Goal: Information Seeking & Learning: Learn about a topic

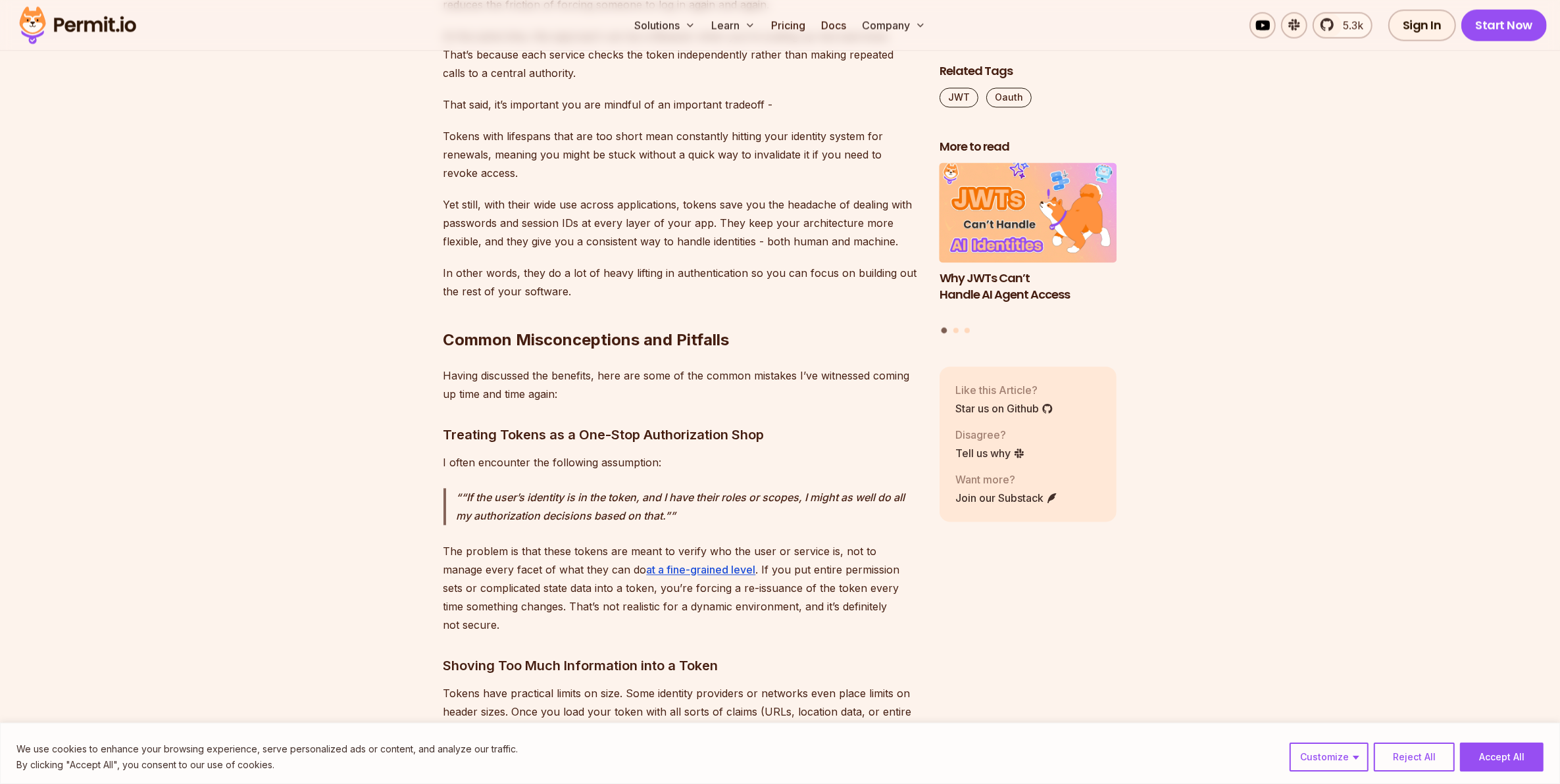
scroll to position [3288, 0]
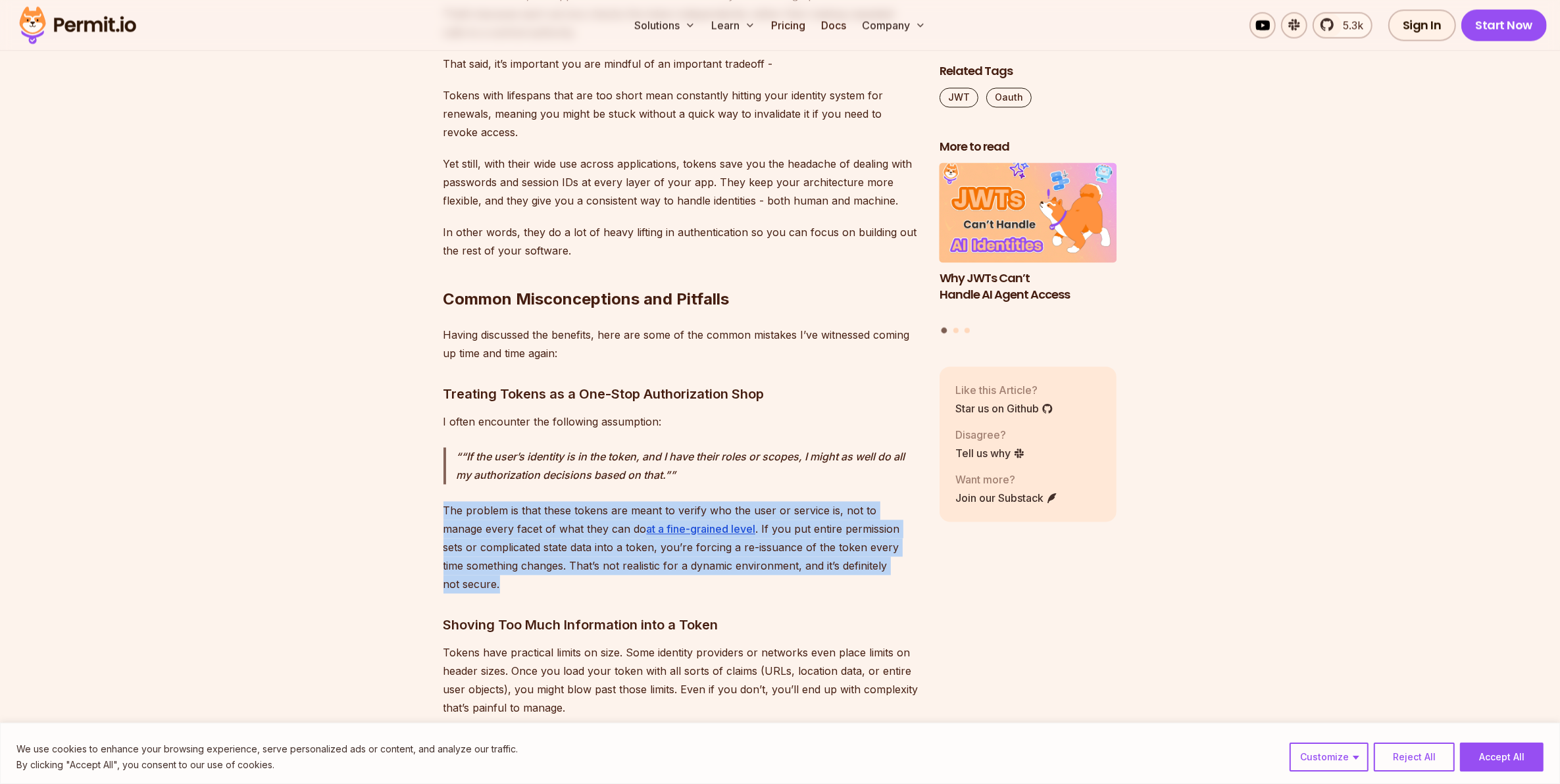
drag, startPoint x: 502, startPoint y: 585, endPoint x: 435, endPoint y: 507, distance: 102.8
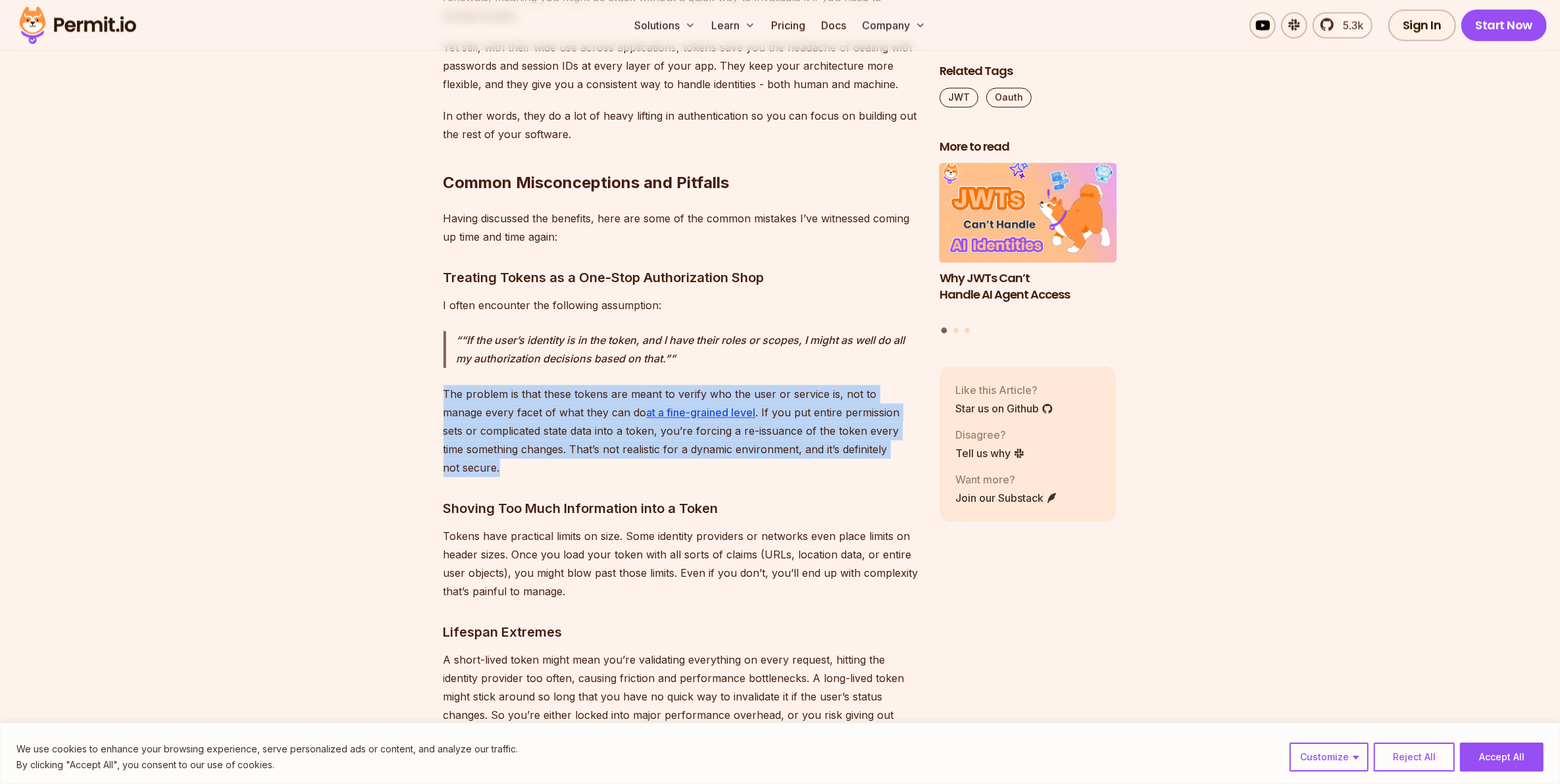
scroll to position [3617, 0]
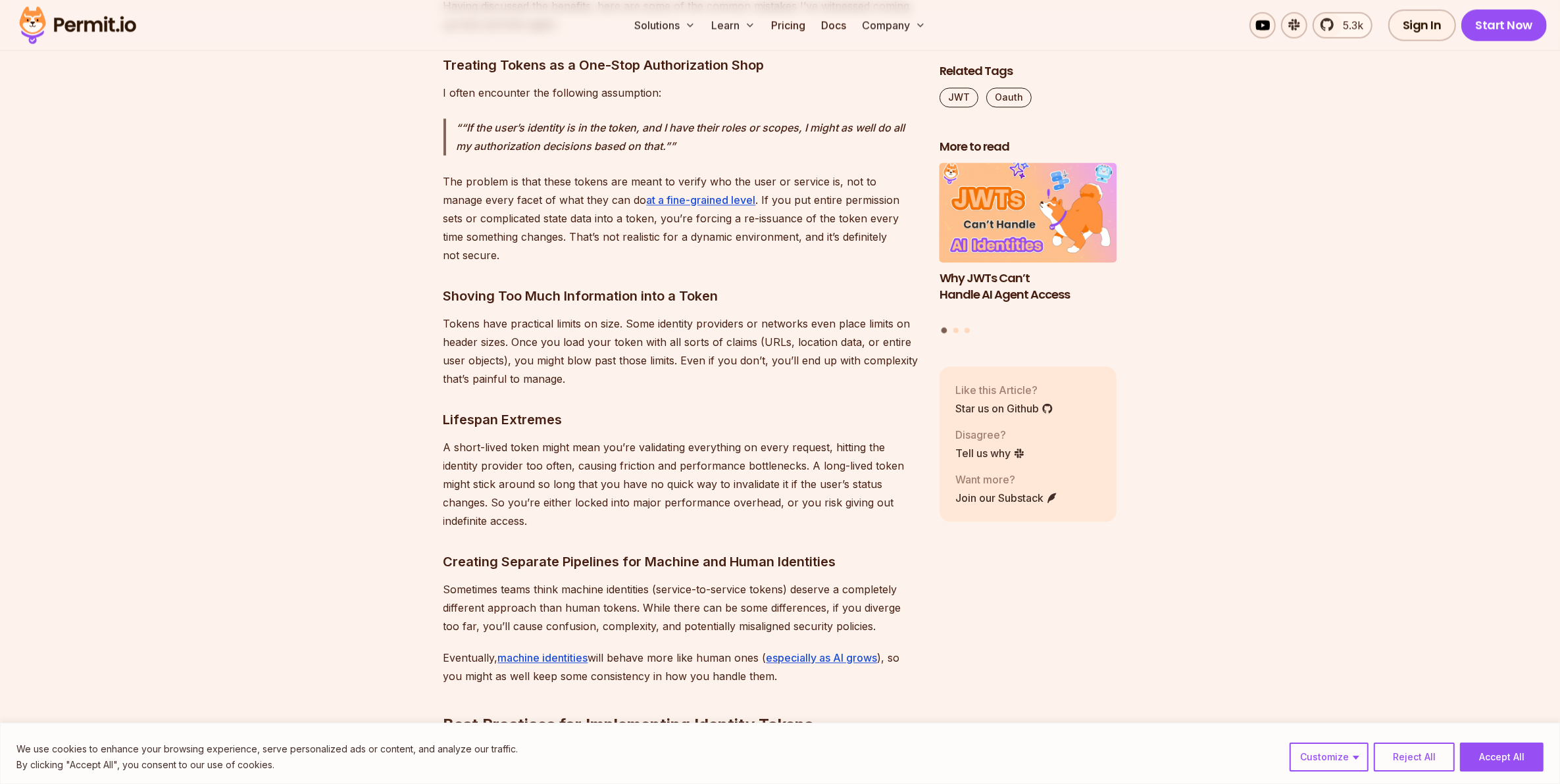
click at [545, 326] on p "Tokens have practical limits on size. Some identity providers or networks even …" at bounding box center [680, 351] width 475 height 74
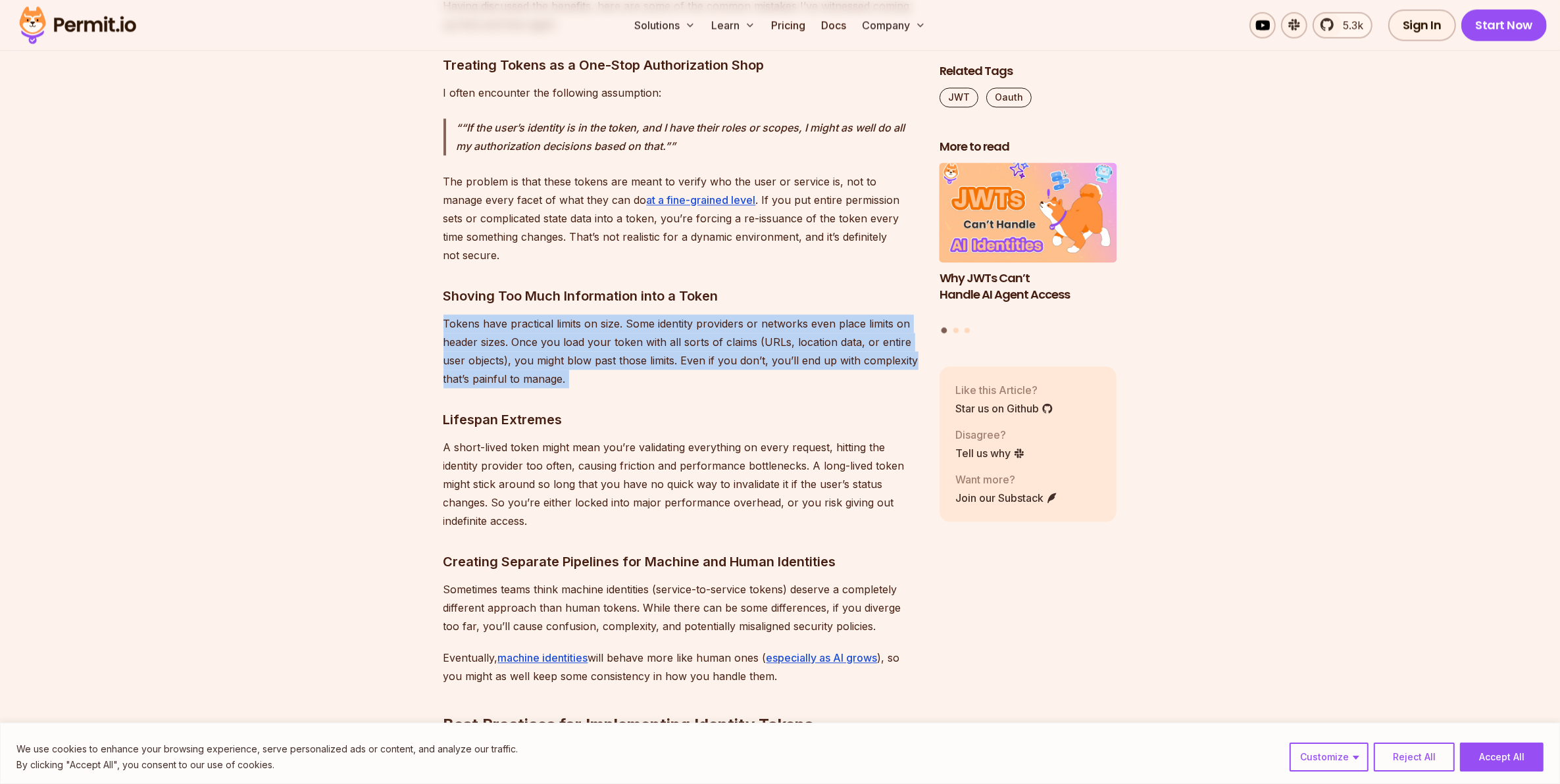
click at [545, 326] on p "Tokens have practical limits on size. Some identity providers or networks even …" at bounding box center [680, 351] width 475 height 74
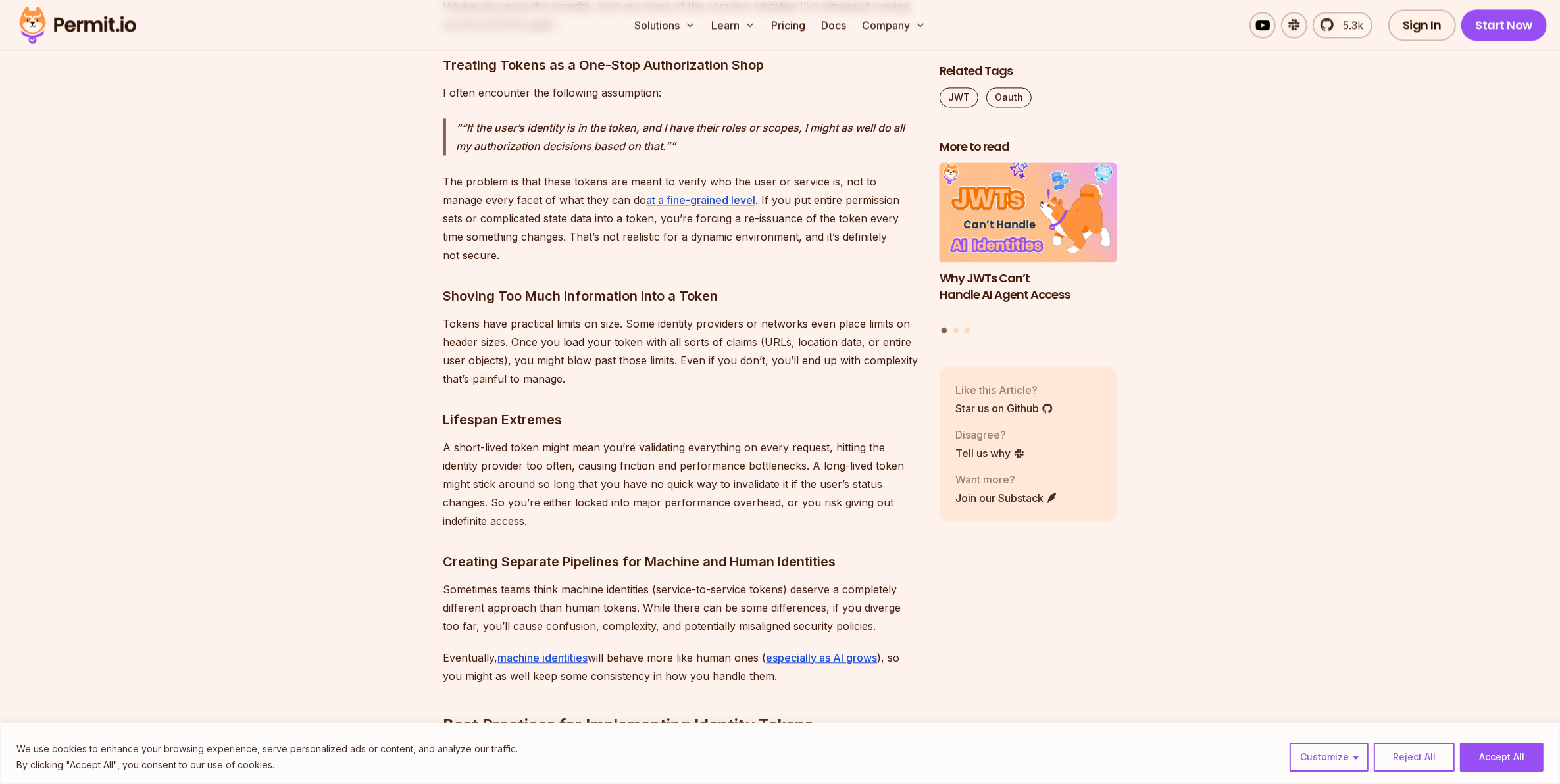
click at [495, 444] on p "A short-lived token might mean you’re validating everything on every request, h…" at bounding box center [680, 484] width 475 height 92
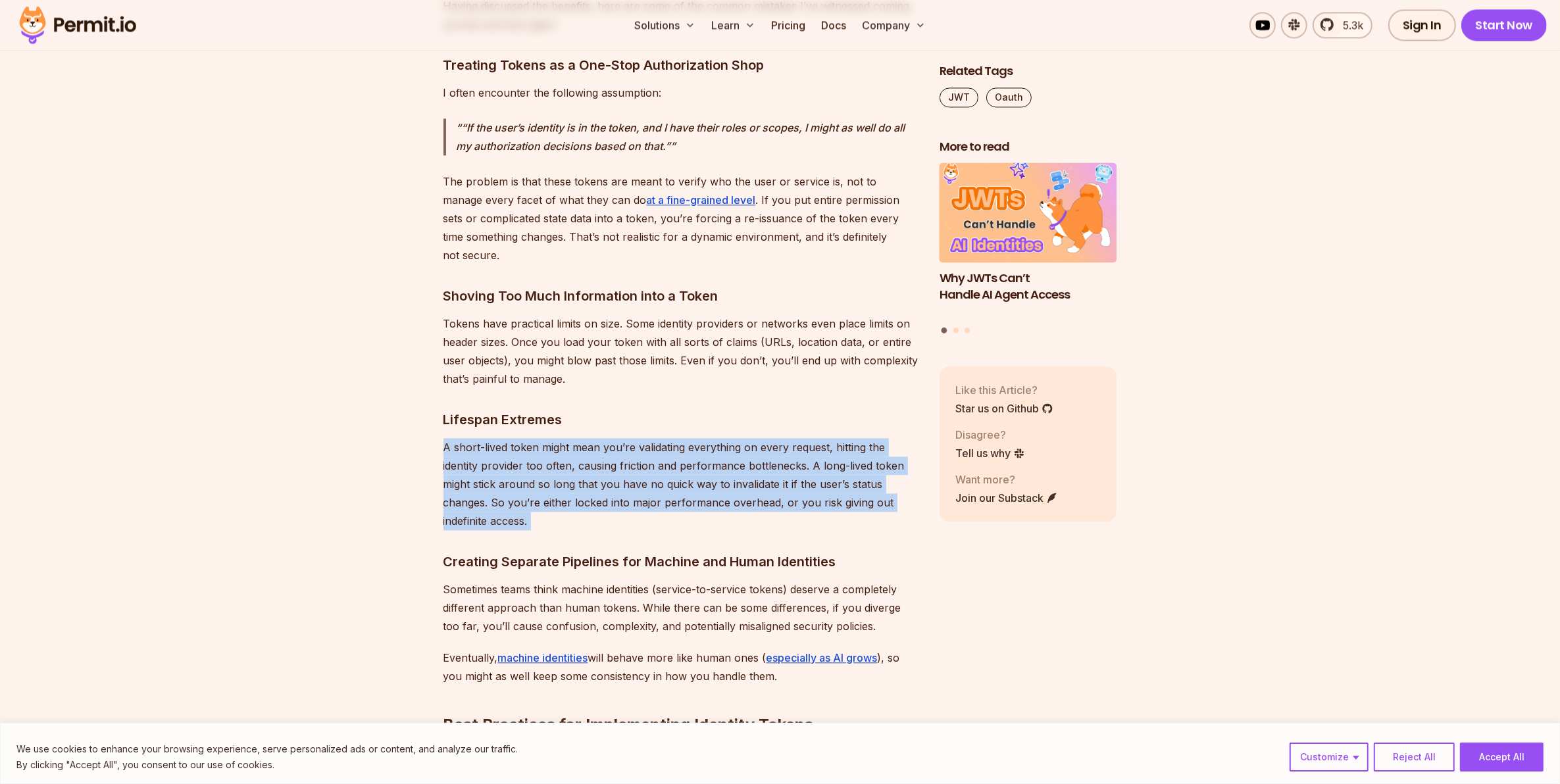
click at [495, 444] on p "A short-lived token might mean you’re validating everything on every request, h…" at bounding box center [680, 484] width 475 height 92
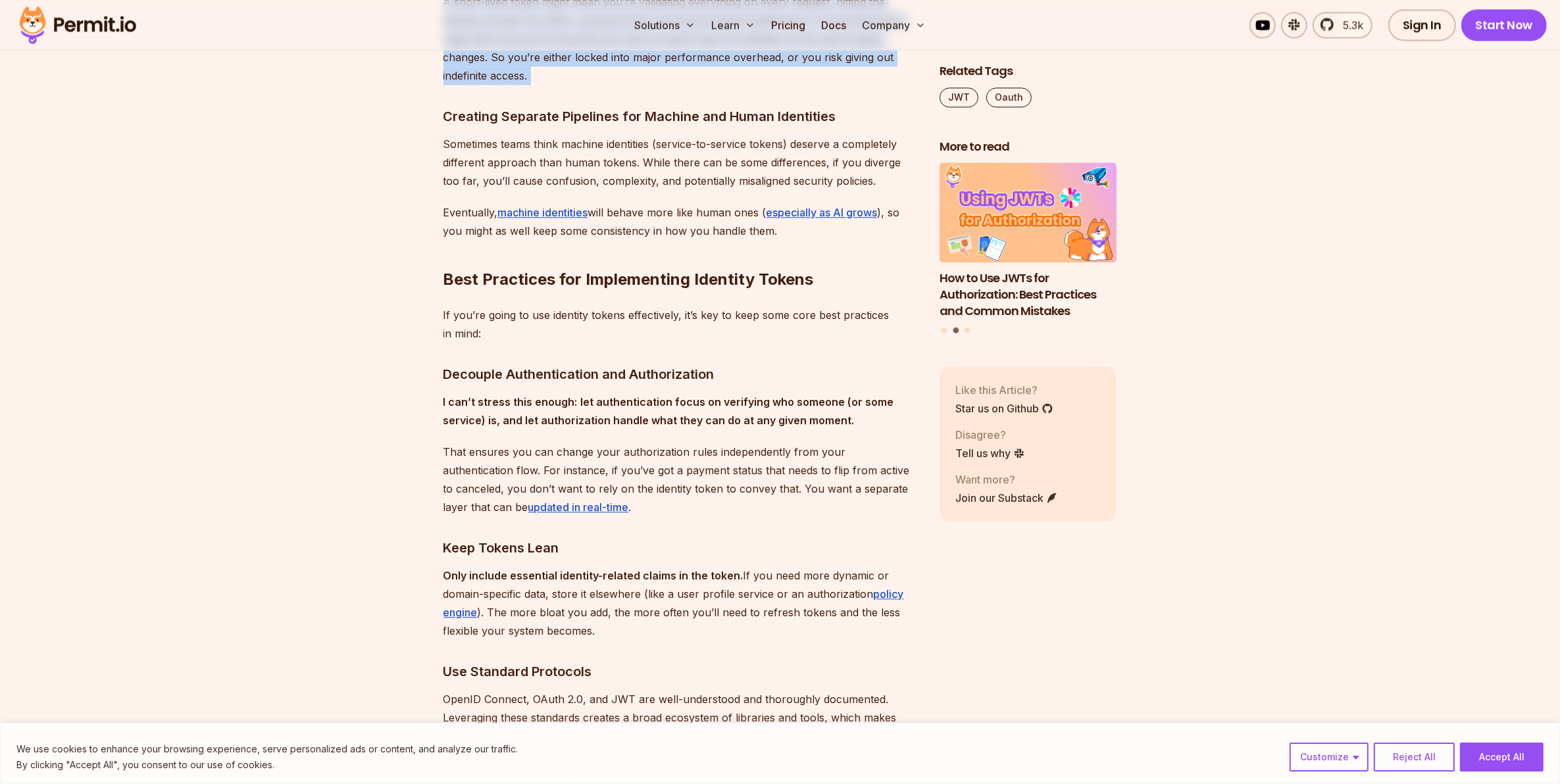
scroll to position [4110, 0]
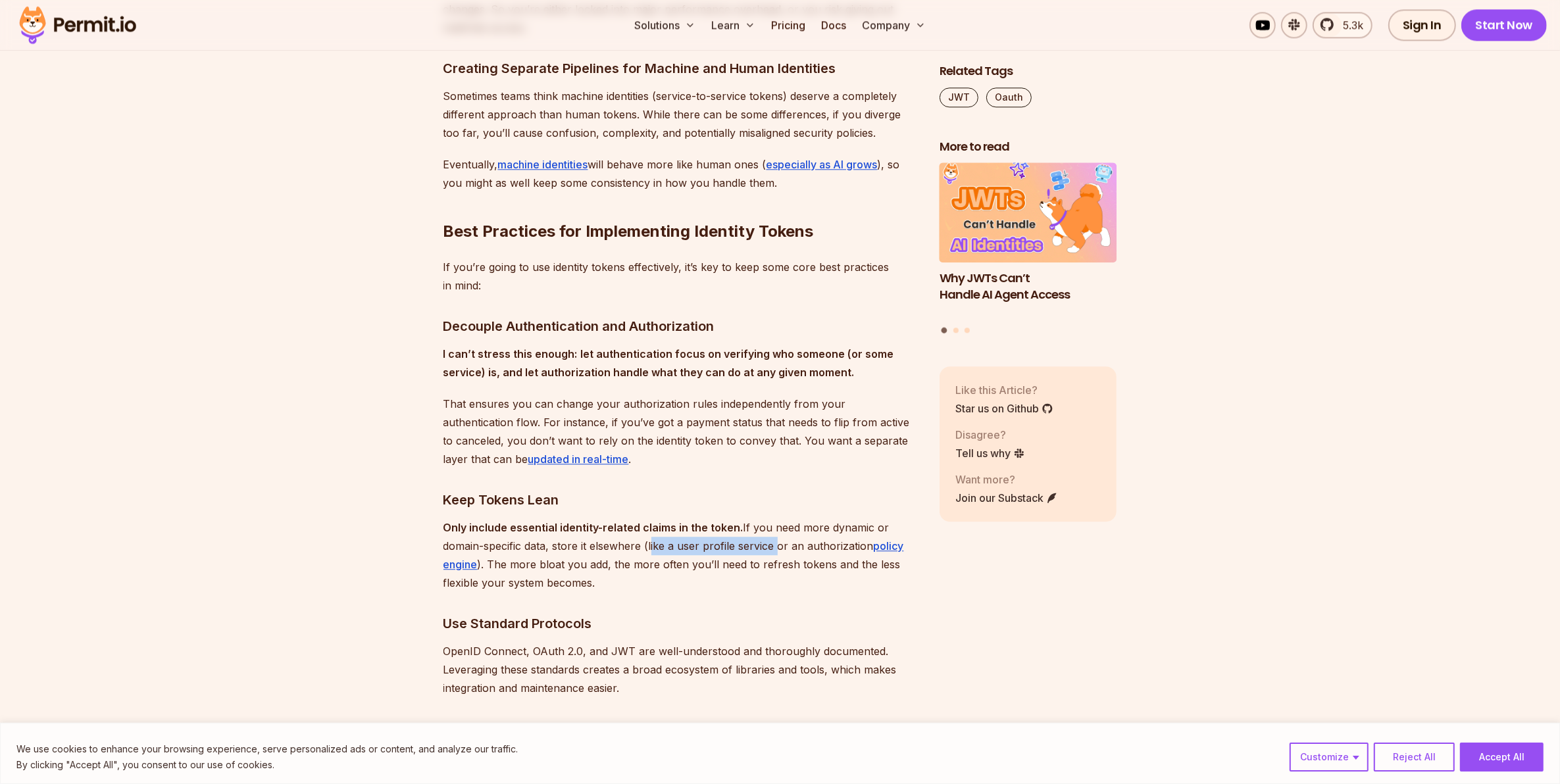
drag, startPoint x: 649, startPoint y: 538, endPoint x: 774, endPoint y: 546, distance: 125.3
click at [774, 546] on p "Only include essential identity-related claims in the token. If you need more d…" at bounding box center [680, 555] width 475 height 74
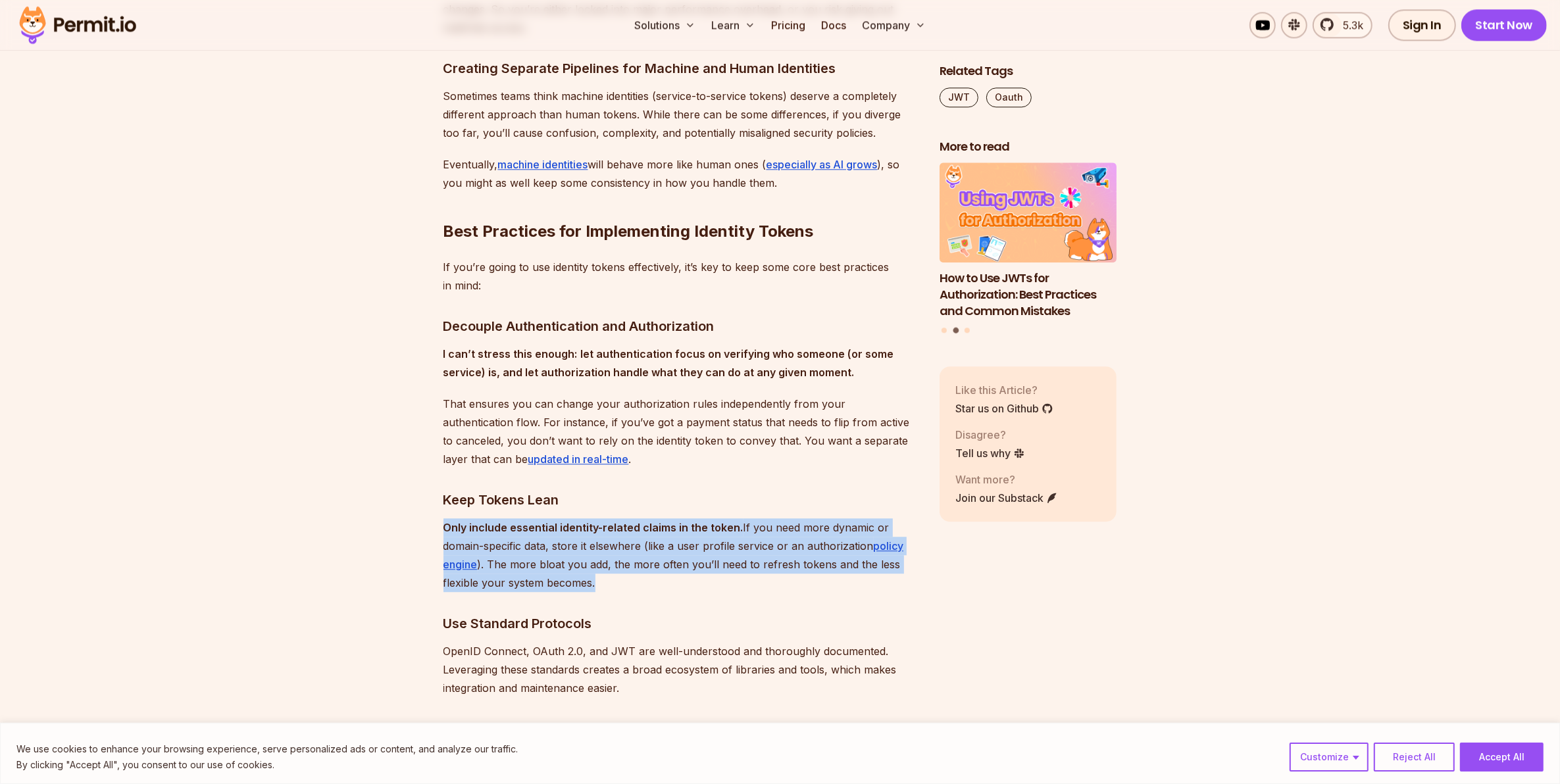
drag, startPoint x: 602, startPoint y: 582, endPoint x: 416, endPoint y: 524, distance: 194.8
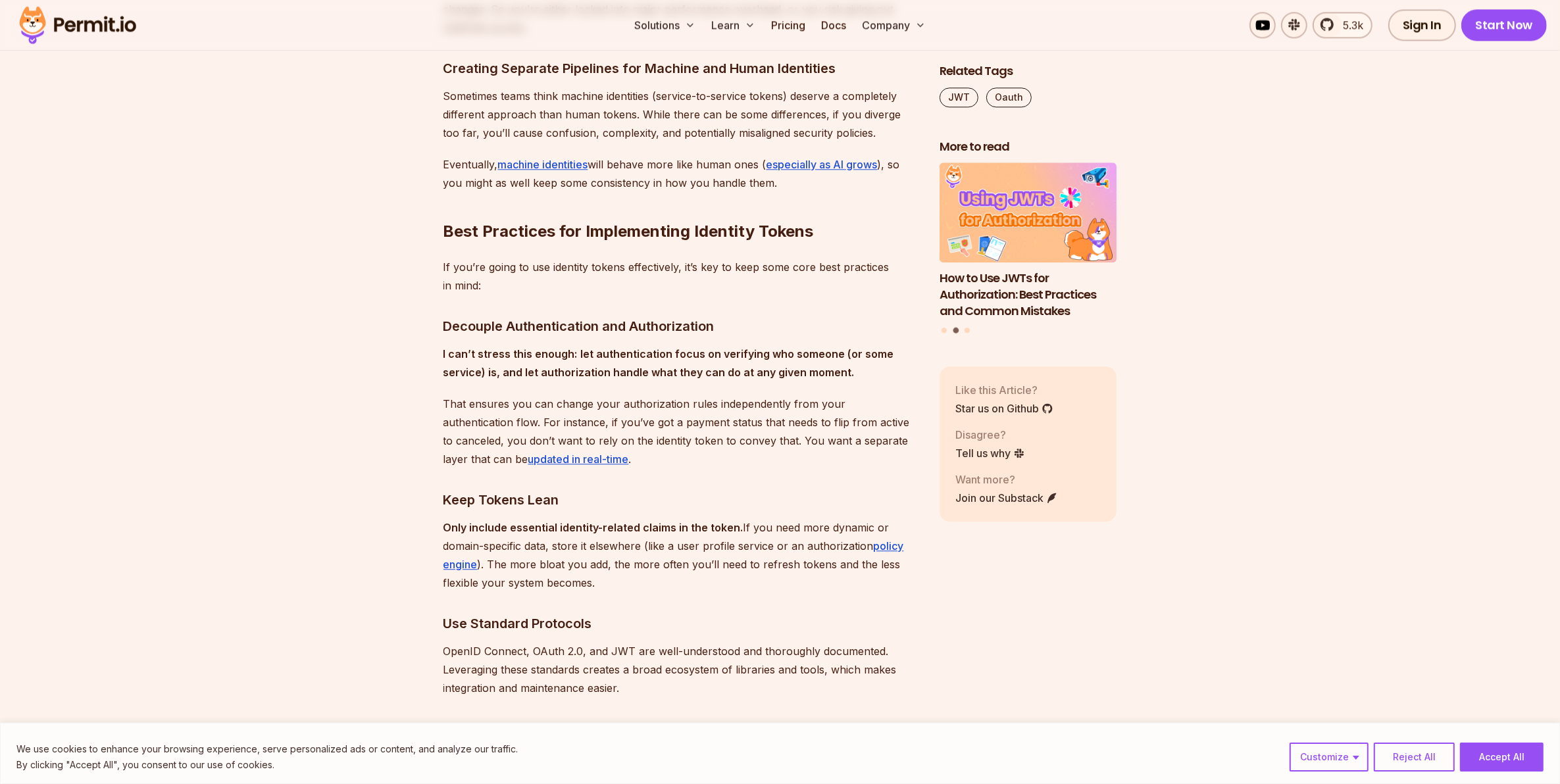
click at [719, 615] on h3 "Use Standard Protocols" at bounding box center [680, 624] width 475 height 21
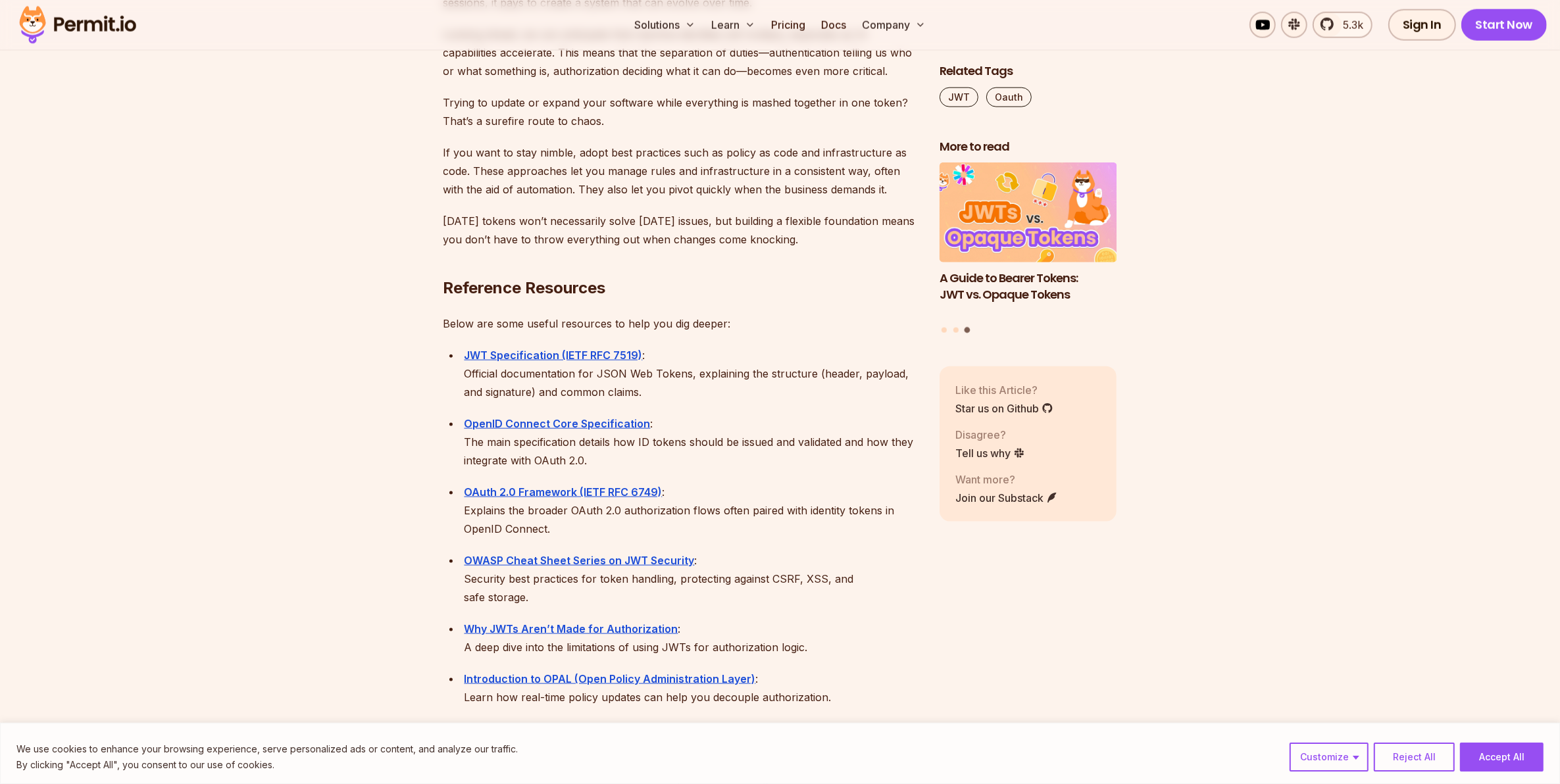
scroll to position [8221, 0]
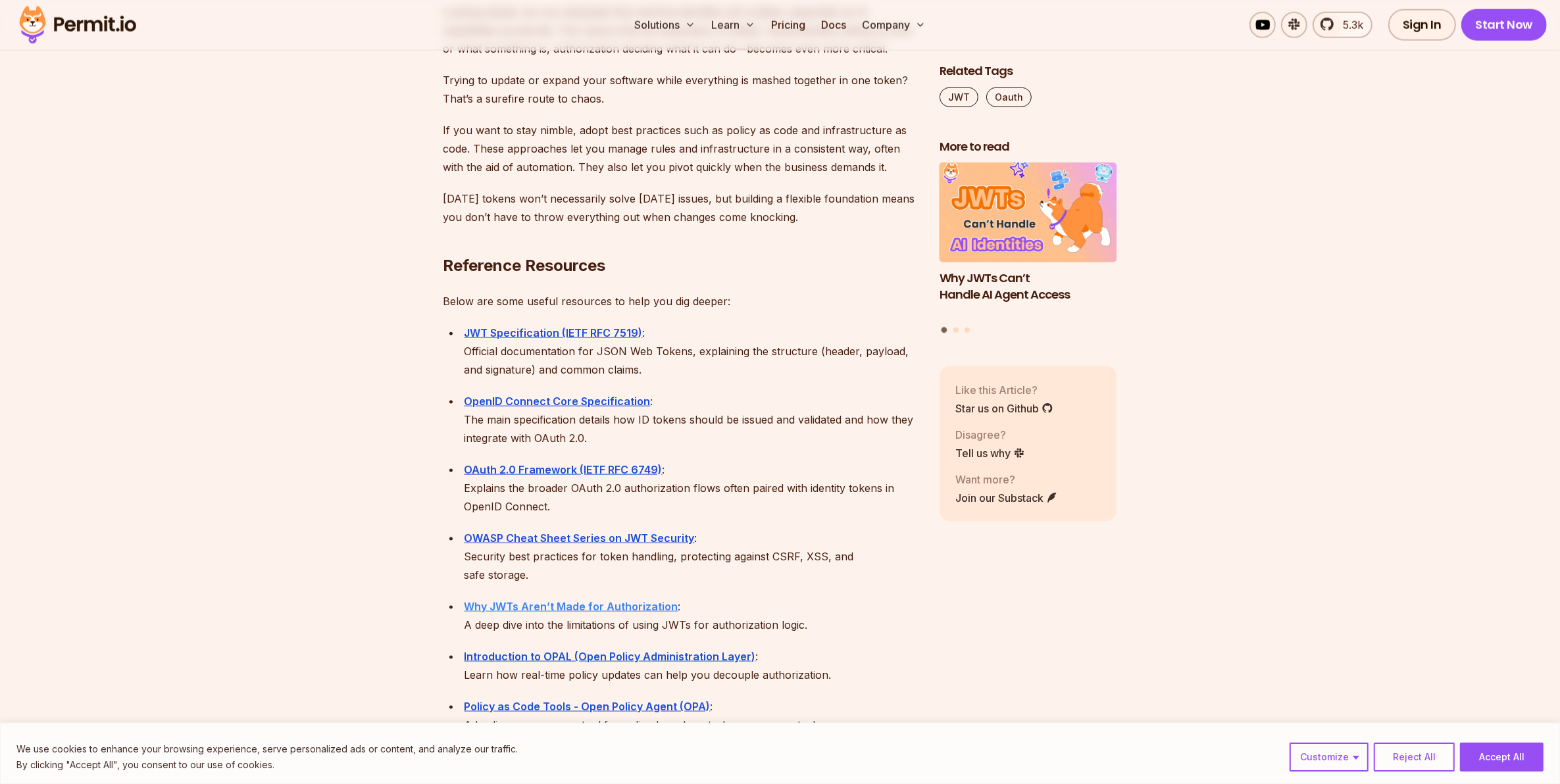
click at [577, 599] on strong "Why JWTs Aren’t Made for Authorization" at bounding box center [571, 605] width 214 height 13
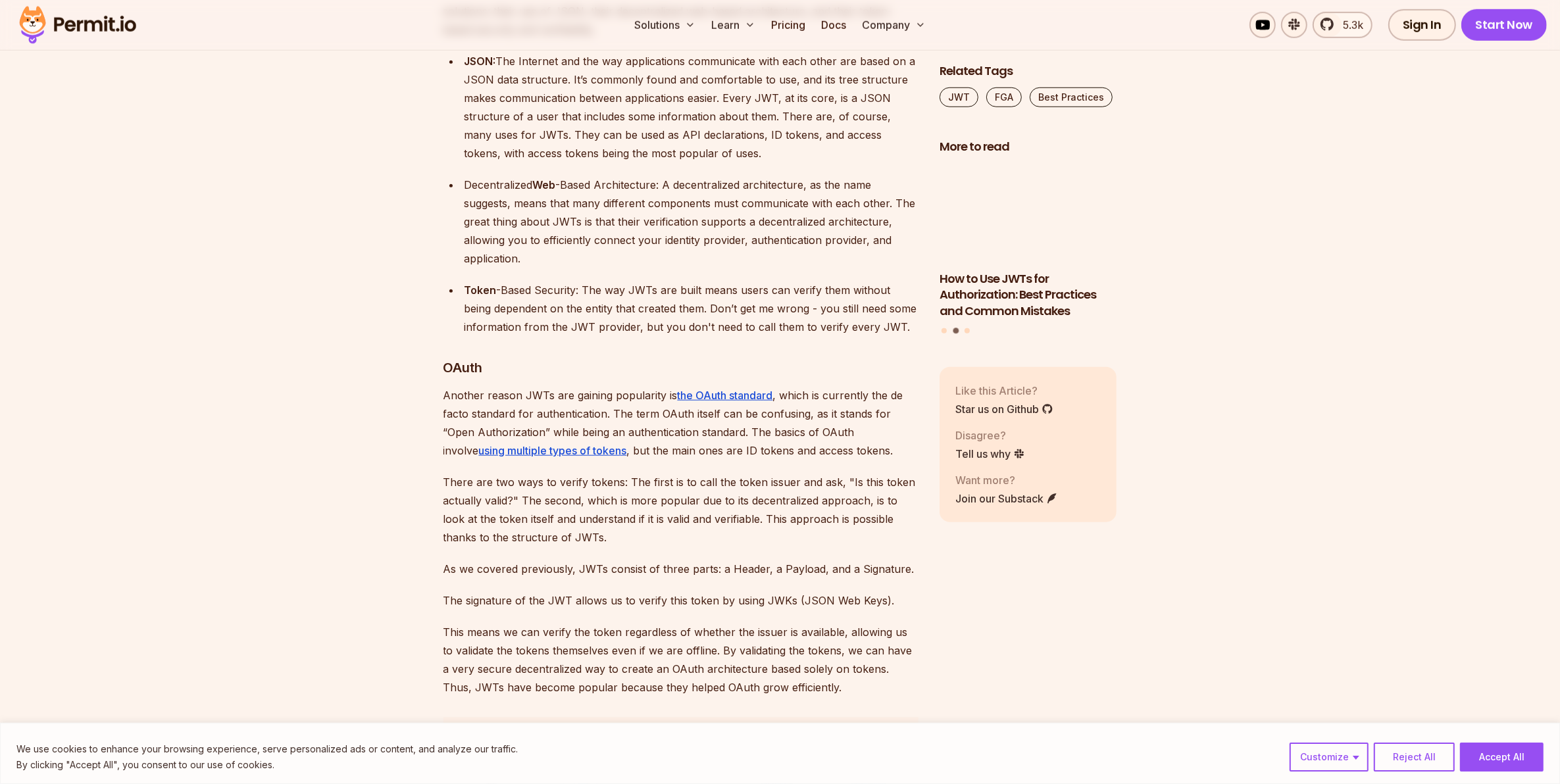
scroll to position [1480, 0]
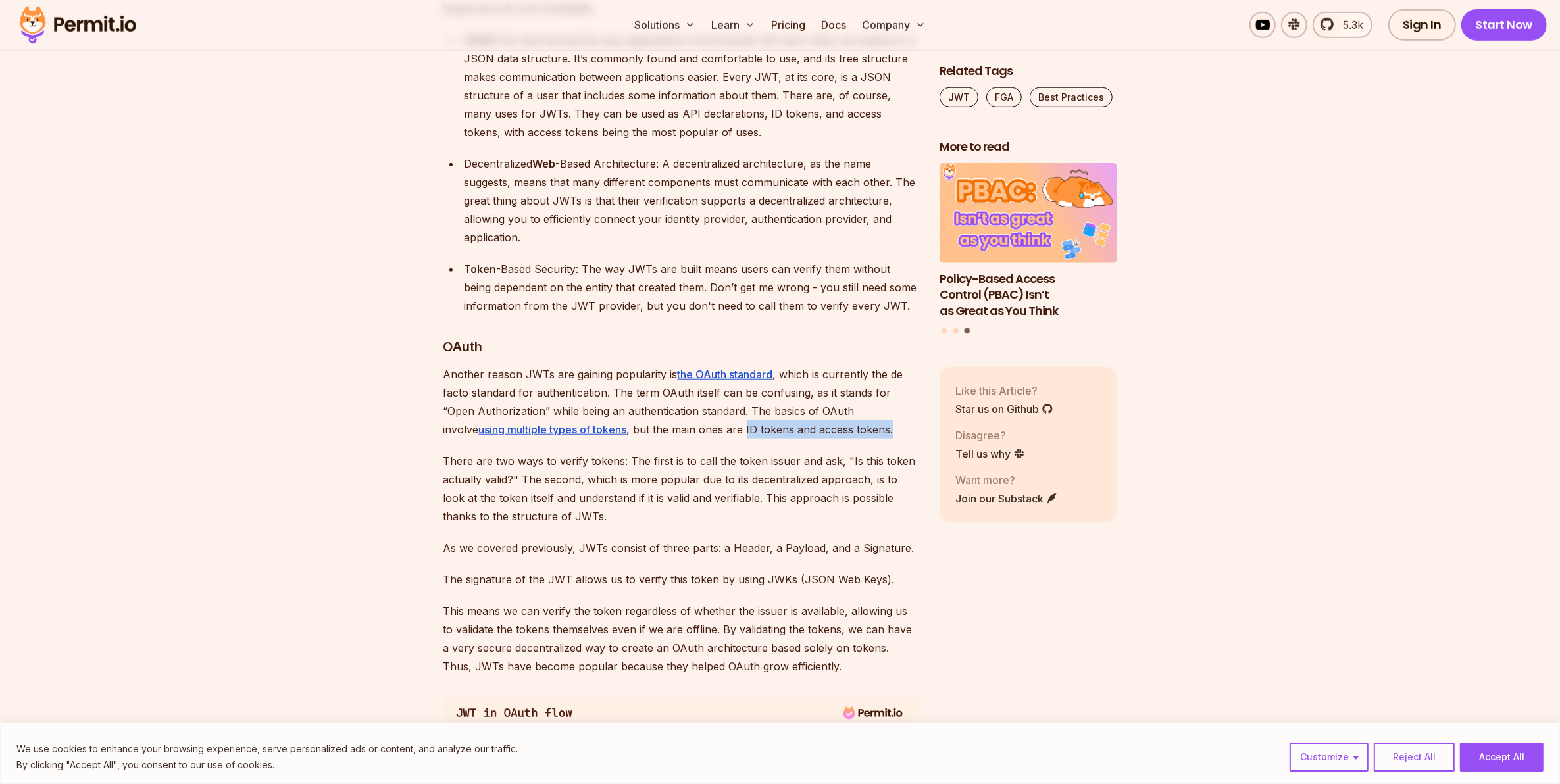
drag, startPoint x: 855, startPoint y: 428, endPoint x: 712, endPoint y: 424, distance: 143.1
click at [712, 424] on p "Another reason JWTs are gaining popularity is the OAuth standard , which is cur…" at bounding box center [680, 401] width 475 height 74
click at [708, 428] on p "Another reason JWTs are gaining popularity is the OAuth standard , which is cur…" at bounding box center [680, 401] width 475 height 74
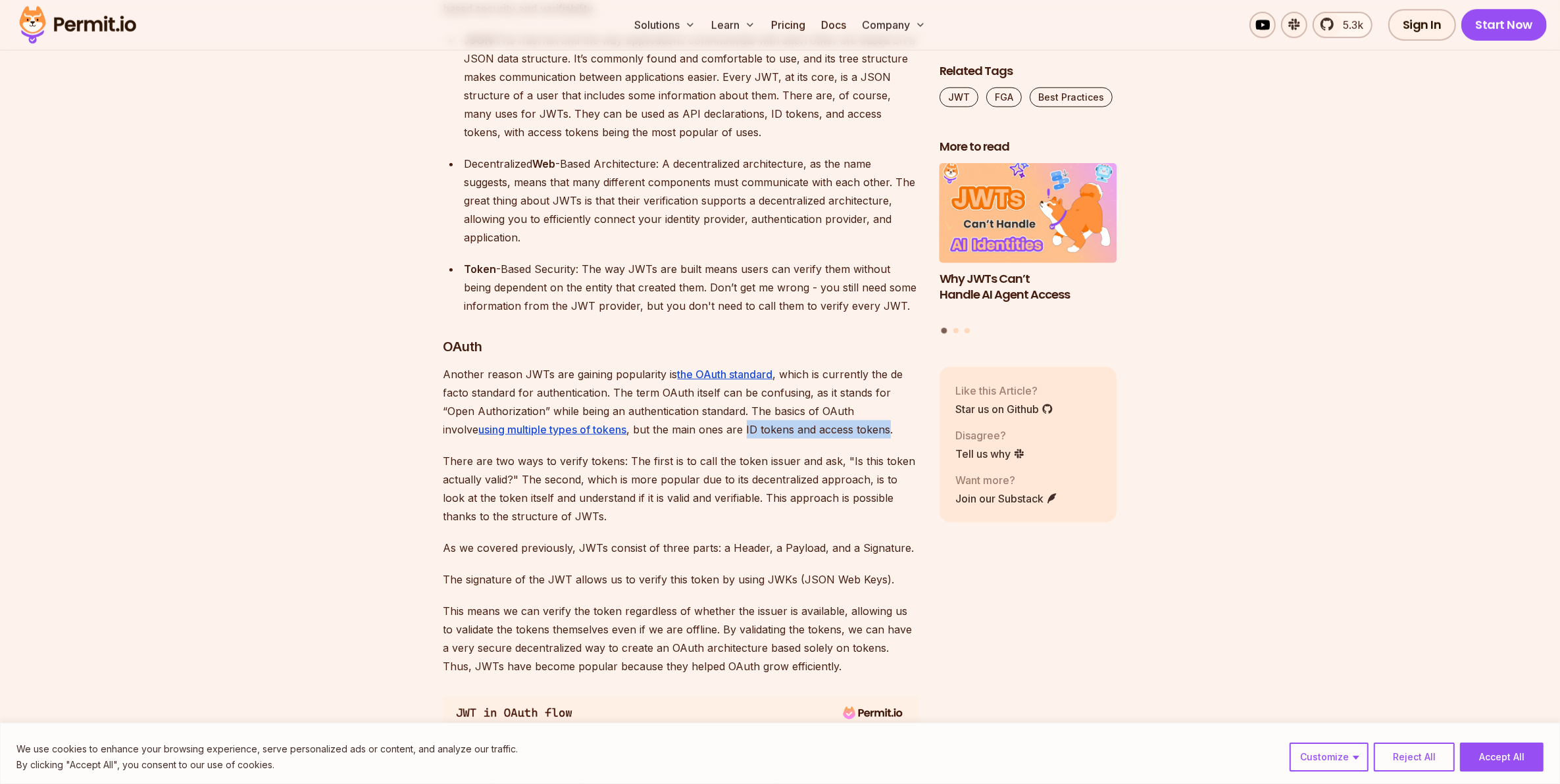
drag, startPoint x: 709, startPoint y: 428, endPoint x: 852, endPoint y: 435, distance: 143.2
click at [852, 435] on p "Another reason JWTs are gaining popularity is the OAuth standard , which is cur…" at bounding box center [680, 401] width 475 height 74
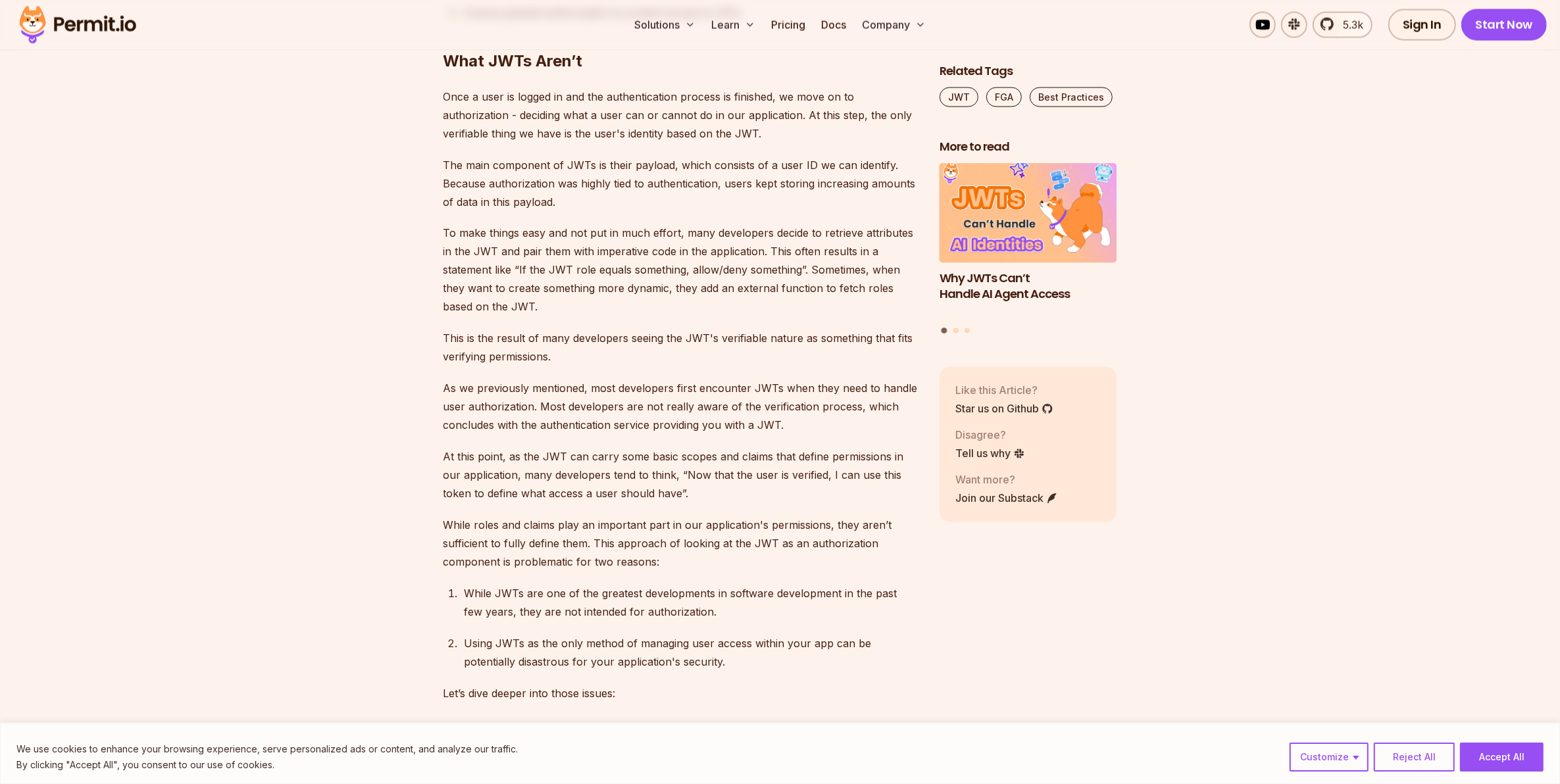
scroll to position [2960, 0]
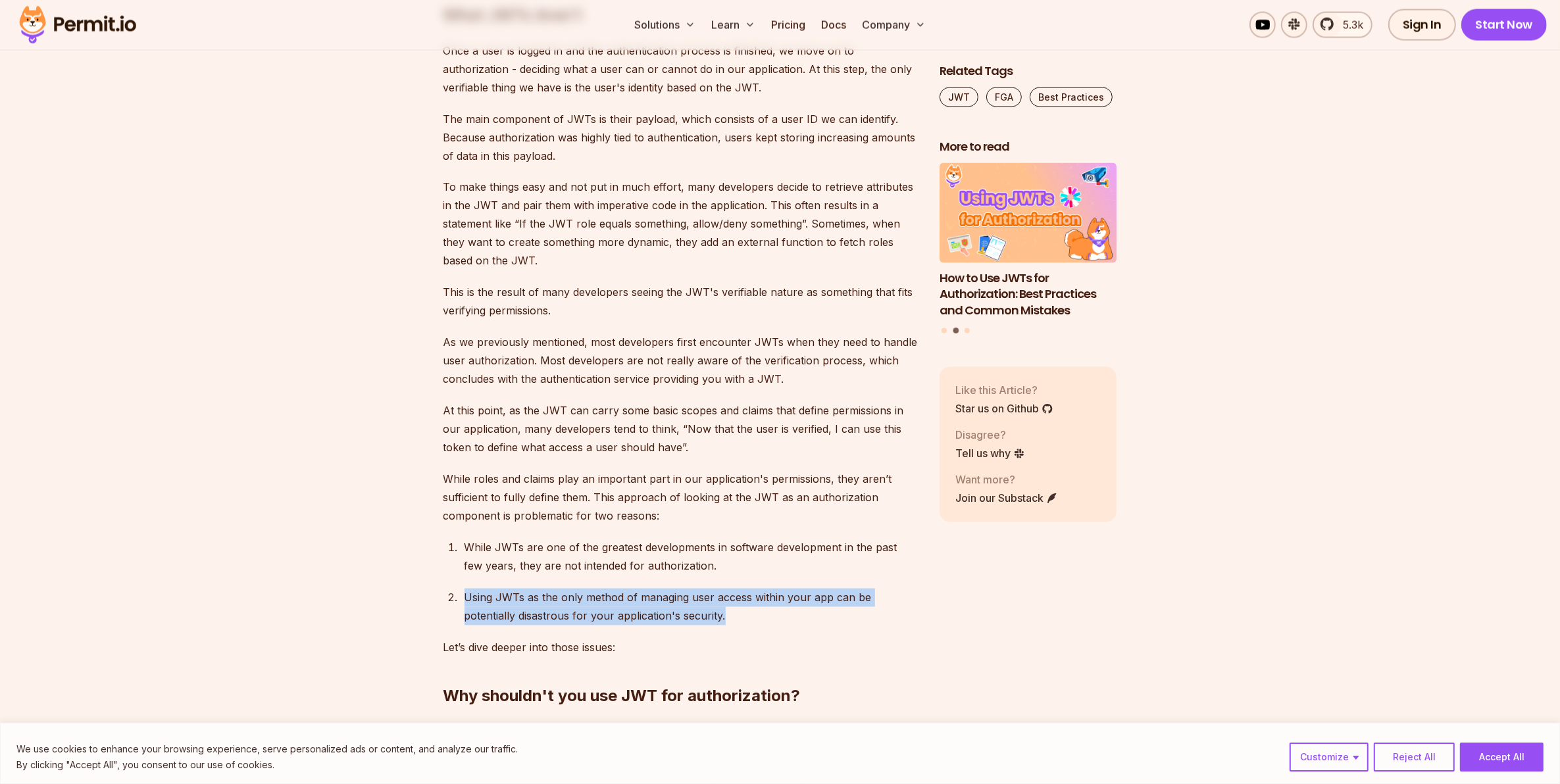
drag, startPoint x: 733, startPoint y: 616, endPoint x: 416, endPoint y: 580, distance: 319.0
click at [416, 580] on section "Table of Contents If you’ve been involved in software development in the last d…" at bounding box center [780, 282] width 1560 height 4994
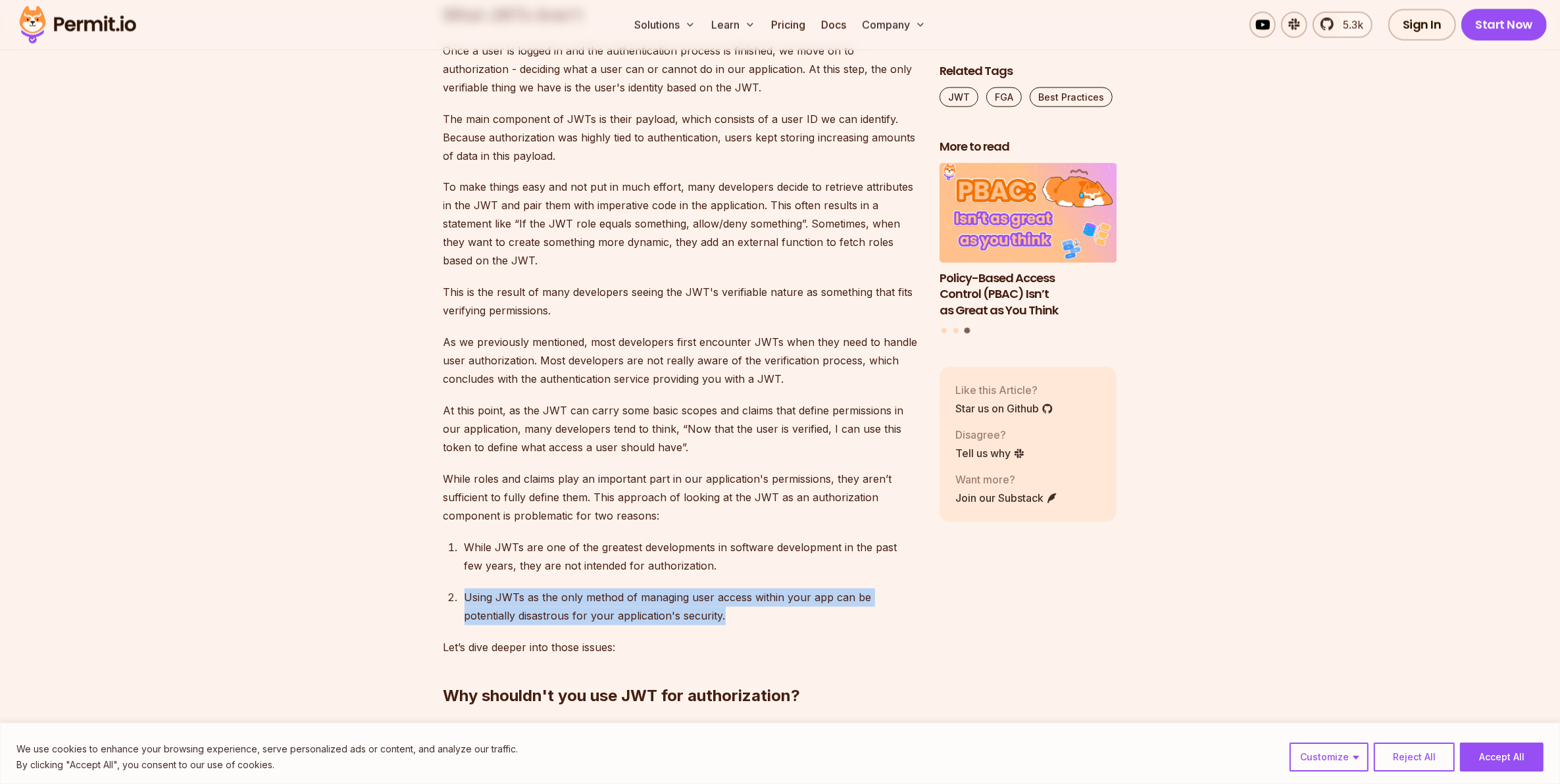
drag, startPoint x: 416, startPoint y: 580, endPoint x: 495, endPoint y: 599, distance: 81.3
click at [495, 599] on div "Using JWTs as the only method of managing user access within your app can be po…" at bounding box center [691, 607] width 454 height 36
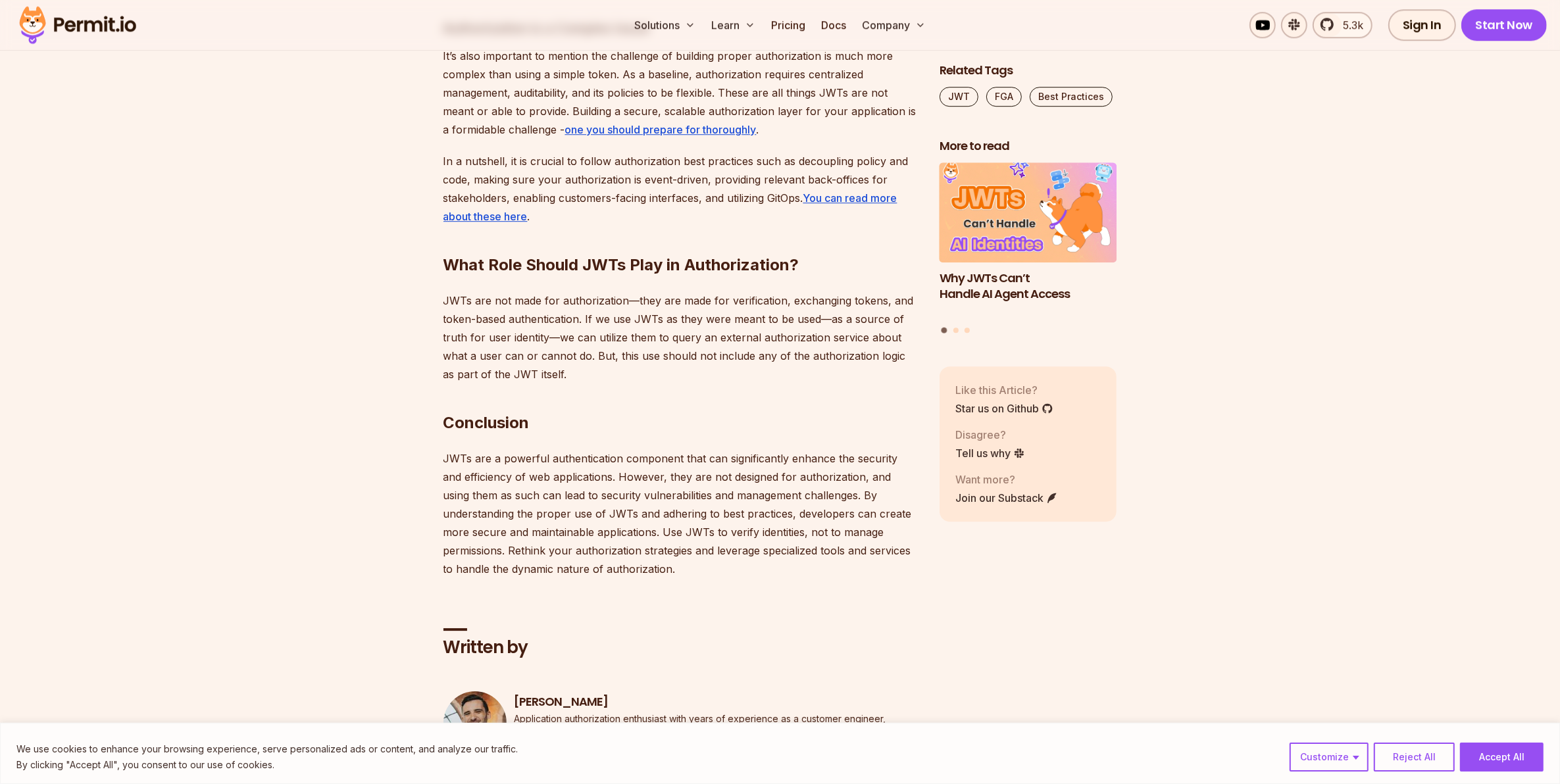
scroll to position [4933, 0]
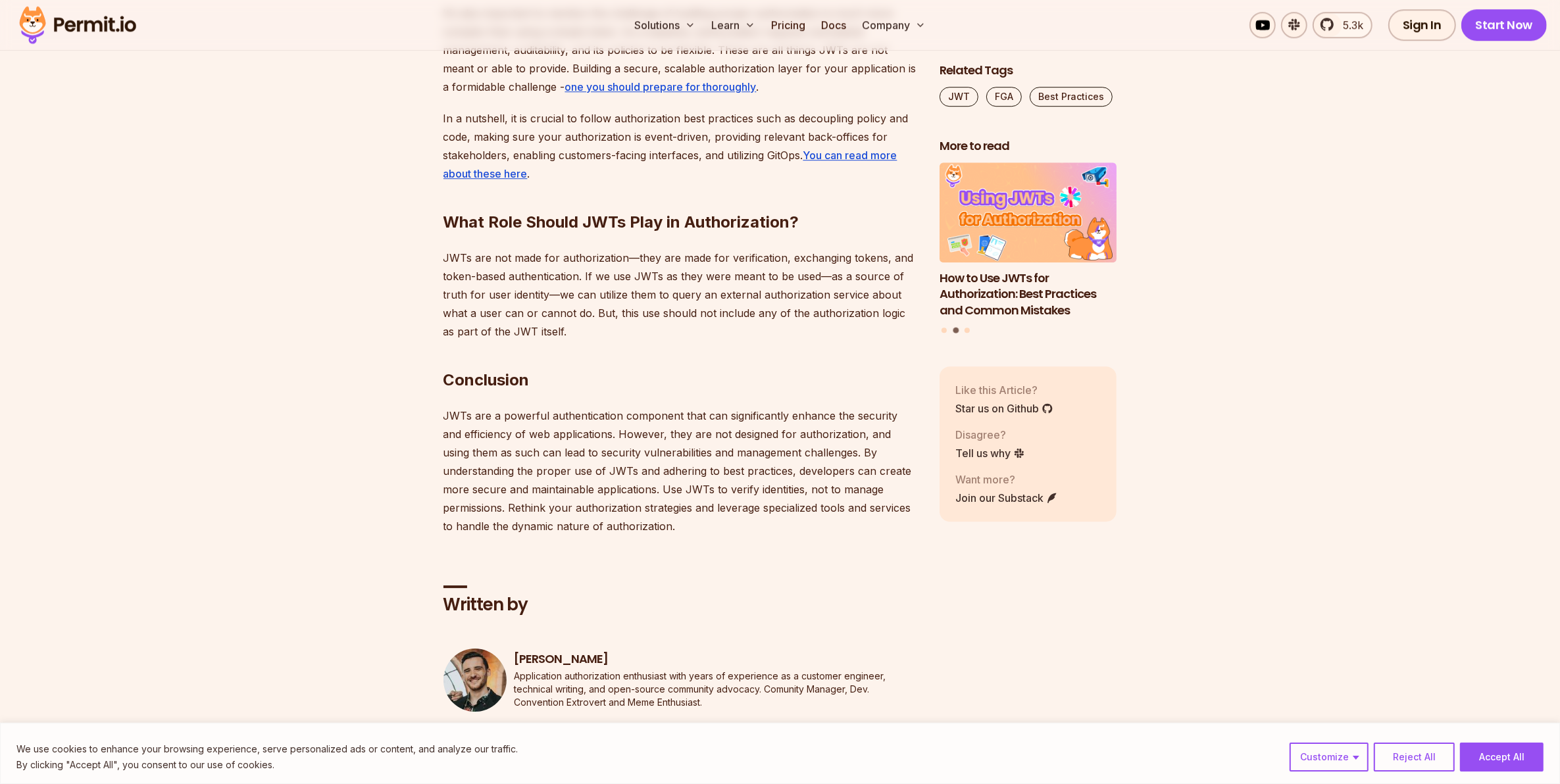
click at [728, 248] on p "JWTs are not made for authorization—they are made for verification, exchanging …" at bounding box center [680, 294] width 475 height 92
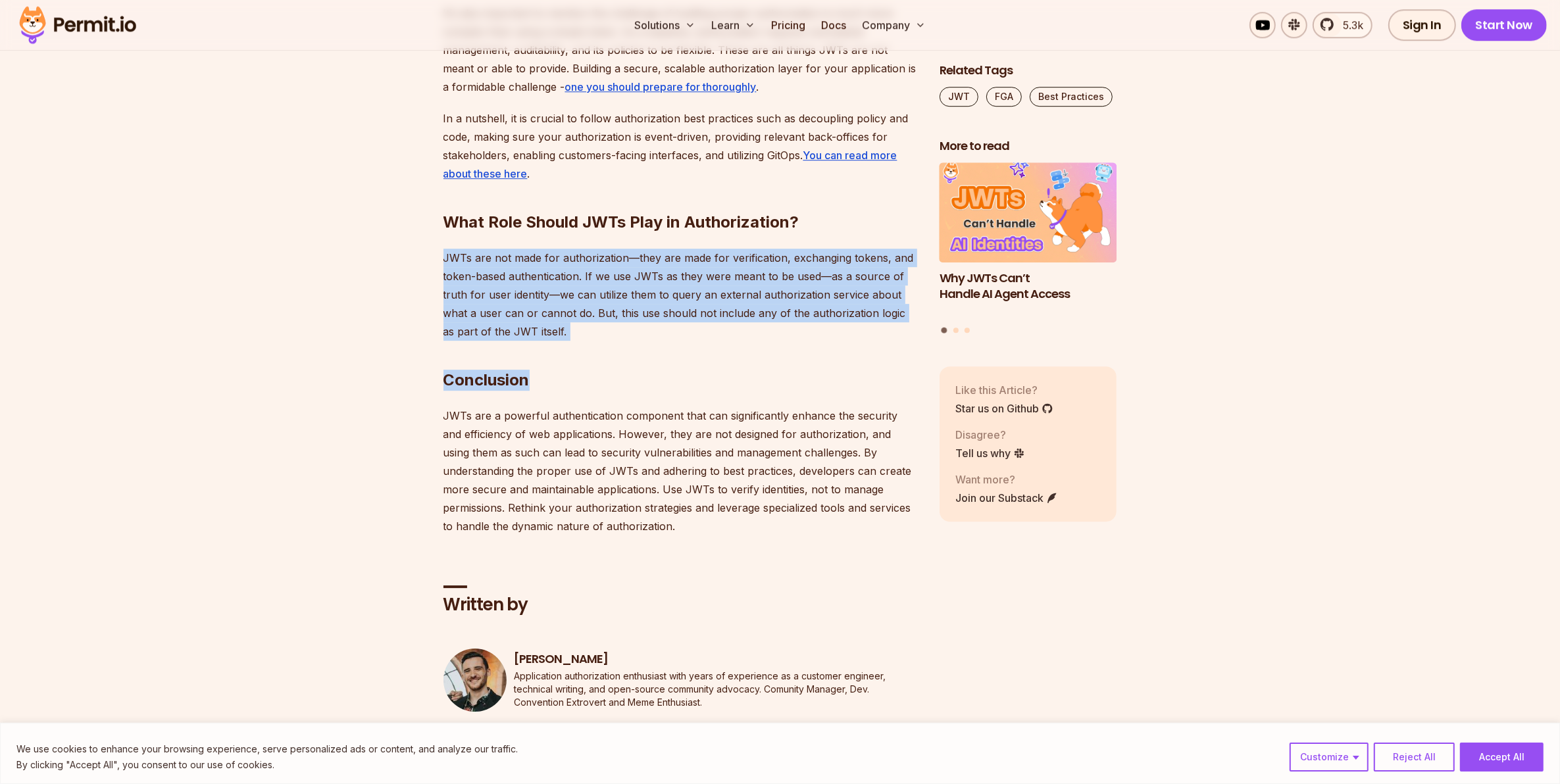
drag, startPoint x: 554, startPoint y: 312, endPoint x: 432, endPoint y: 239, distance: 142.2
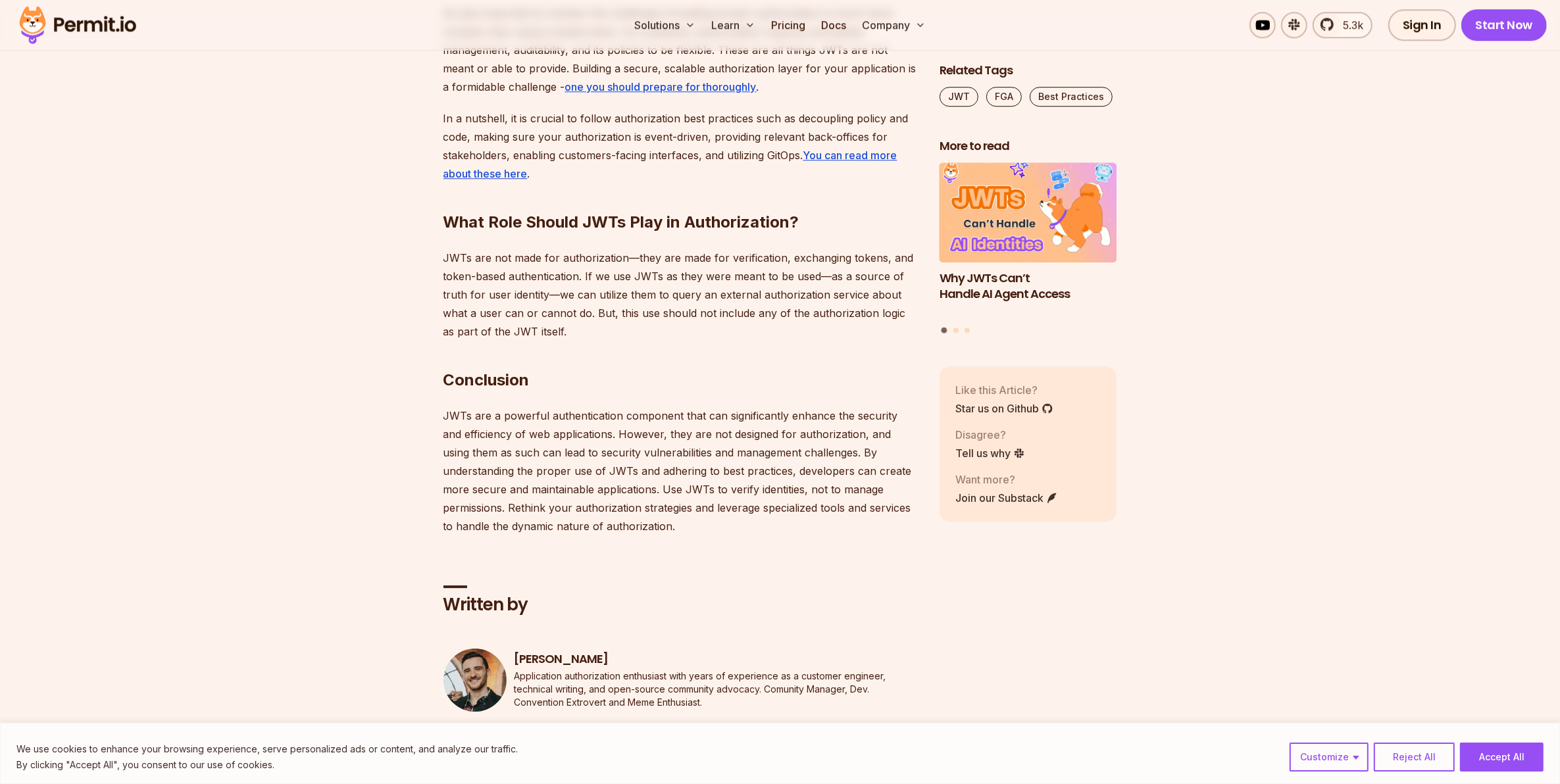
click at [552, 408] on p "JWTs are a powerful authentication component that can significantly enhance the…" at bounding box center [680, 471] width 475 height 129
